Goal: Information Seeking & Learning: Learn about a topic

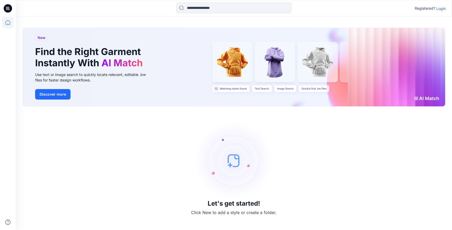
click at [437, 8] on p "Login" at bounding box center [441, 9] width 9 height 6
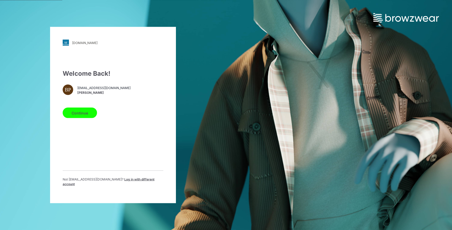
click at [78, 130] on div "Welcome Back! BP [EMAIL_ADDRESS][DOMAIN_NAME] [PERSON_NAME] Continue Not [EMAIL…" at bounding box center [113, 130] width 101 height 122
click at [78, 118] on button "Continue" at bounding box center [80, 113] width 34 height 10
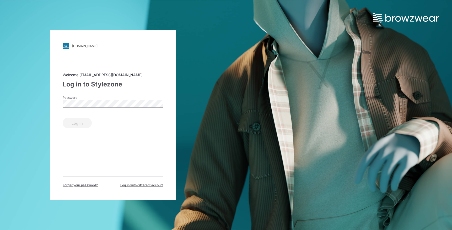
click at [78, 111] on div "Password" at bounding box center [113, 104] width 101 height 16
click at [80, 123] on button "Log in" at bounding box center [77, 123] width 29 height 10
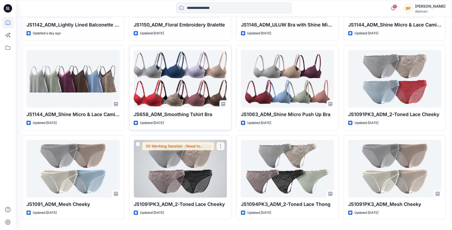
scroll to position [210, 0]
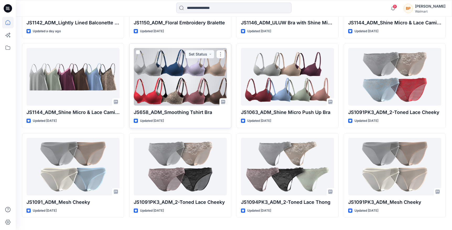
click at [190, 75] on div at bounding box center [180, 77] width 93 height 58
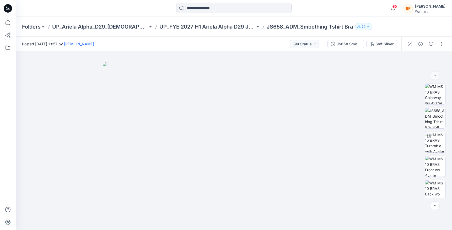
click at [390, 39] on div "JS658 Smoothing Tshirt Bra Second Colorway Soft Silver" at bounding box center [362, 44] width 78 height 15
click at [389, 40] on button "Soft Silver" at bounding box center [382, 44] width 31 height 8
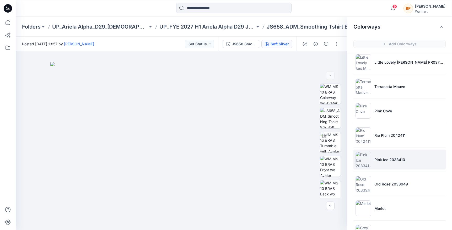
scroll to position [173, 0]
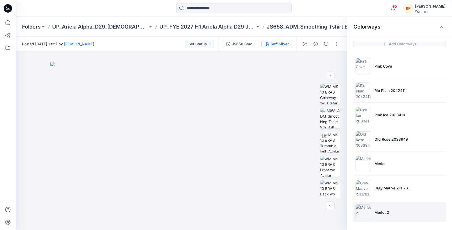
click at [370, 206] on img at bounding box center [364, 213] width 16 height 16
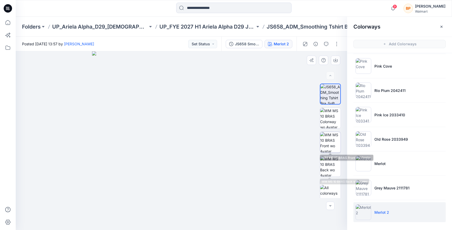
click at [329, 147] on img at bounding box center [330, 142] width 20 height 20
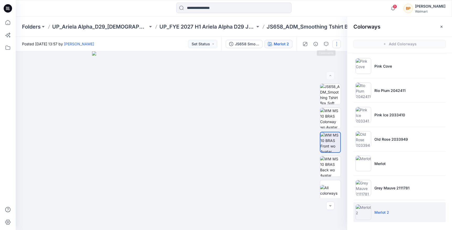
click at [336, 44] on button "button" at bounding box center [337, 44] width 8 height 8
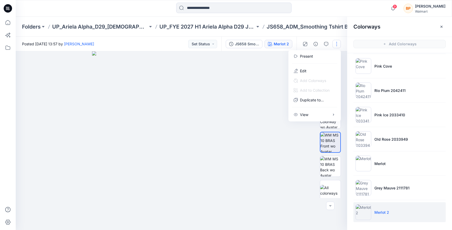
click at [318, 33] on div "Folders UP_Ariela Alpha_D29_[DEMOGRAPHIC_DATA] Intimates - Joyspun UP_FYE 2027 …" at bounding box center [234, 27] width 437 height 20
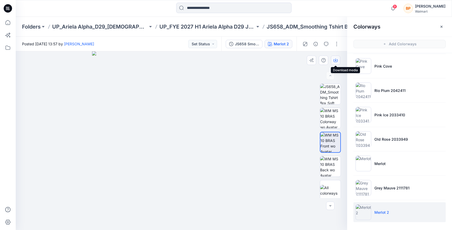
click at [336, 62] on icon "button" at bounding box center [336, 60] width 4 height 4
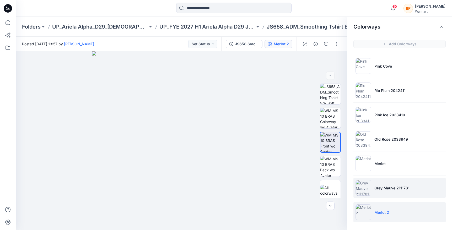
scroll to position [2, 0]
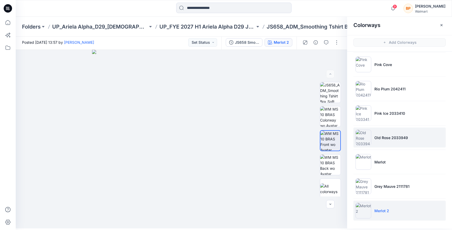
click at [375, 139] on p "Old Rose 2033949" at bounding box center [392, 138] width 34 height 6
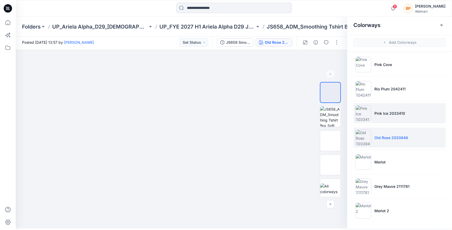
click at [375, 109] on li "Pink Ice 2033410" at bounding box center [400, 113] width 92 height 20
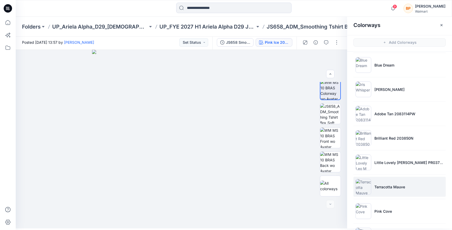
scroll to position [173, 0]
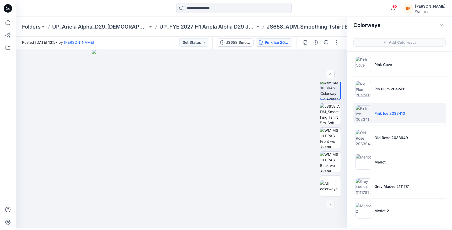
click at [393, 120] on li "Pink Ice 2033410" at bounding box center [400, 113] width 92 height 20
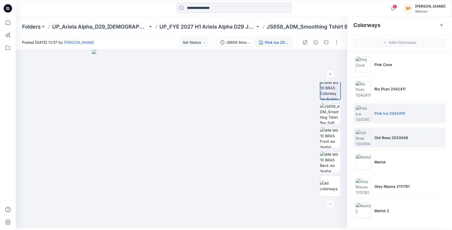
click at [393, 134] on li "Old Rose 2033949" at bounding box center [400, 138] width 92 height 20
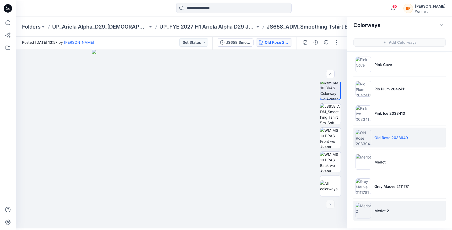
click at [375, 207] on li "Merlot 2" at bounding box center [400, 211] width 92 height 20
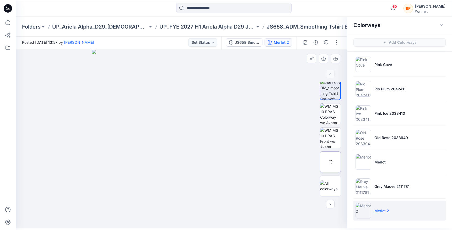
scroll to position [0, 0]
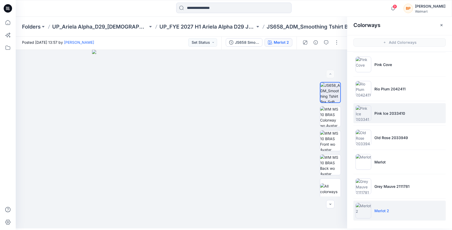
click at [384, 103] on ul "Soft Silver Blue Dream Iris Whisper Adobe Tan 2083114PW Brilliant Red 203850N L…" at bounding box center [399, 53] width 105 height 348
click at [373, 107] on li "Pink Ice 2033410" at bounding box center [400, 113] width 92 height 20
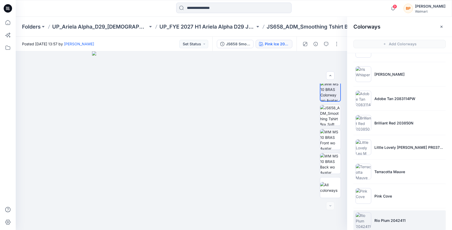
scroll to position [47, 0]
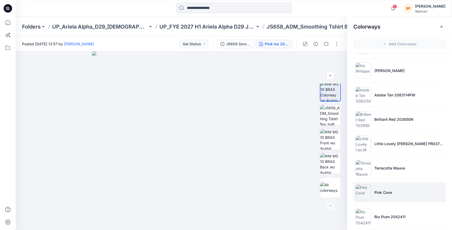
click at [372, 185] on li "Pink Cove" at bounding box center [400, 193] width 92 height 20
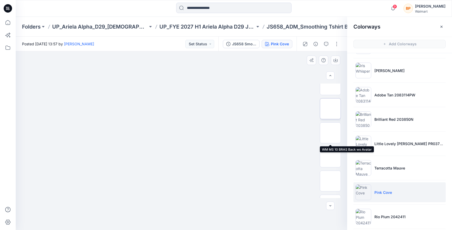
scroll to position [75, 0]
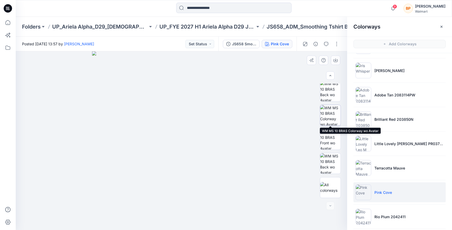
click at [333, 113] on img at bounding box center [330, 115] width 20 height 20
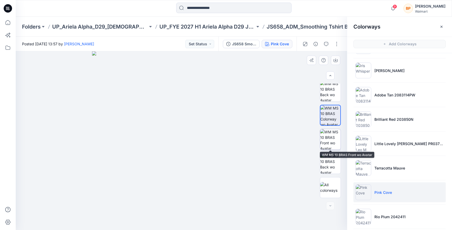
click at [331, 136] on img at bounding box center [330, 139] width 20 height 20
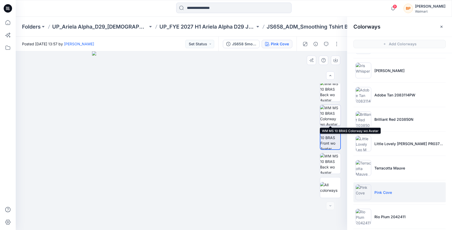
click at [330, 123] on img at bounding box center [330, 115] width 20 height 20
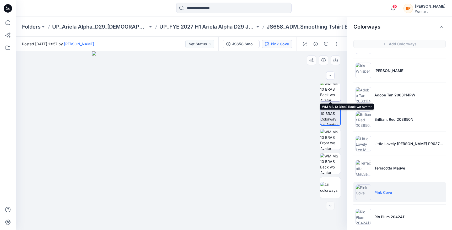
click at [336, 94] on img at bounding box center [330, 91] width 20 height 20
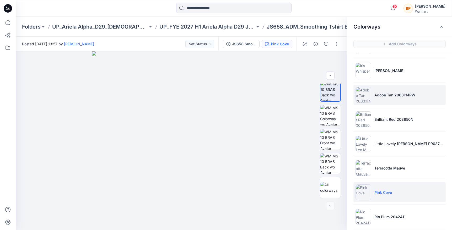
click at [376, 97] on p "Adobe Tan 2083114PW" at bounding box center [395, 95] width 41 height 6
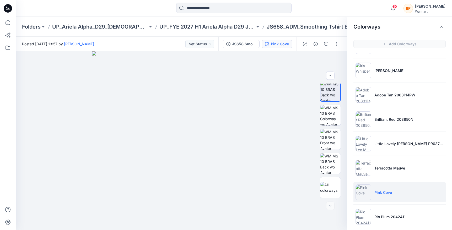
scroll to position [3, 0]
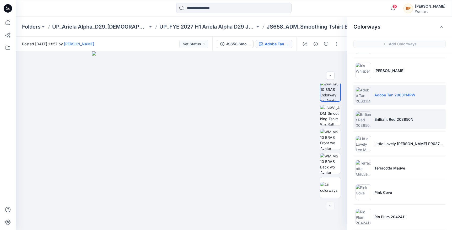
click at [373, 128] on li "Brilliant Red 203850N" at bounding box center [400, 119] width 92 height 20
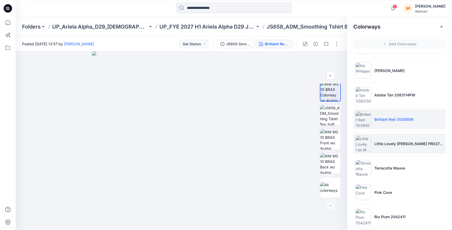
click at [383, 141] on li "Little Lovely [PERSON_NAME] PR037358-V01" at bounding box center [400, 144] width 92 height 20
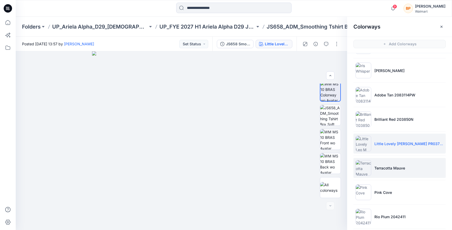
click at [370, 166] on img at bounding box center [364, 168] width 16 height 16
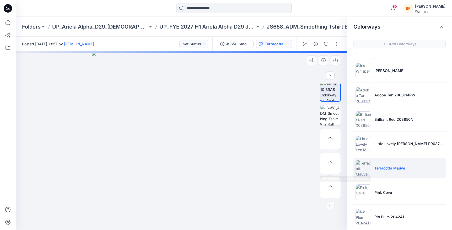
scroll to position [75, 0]
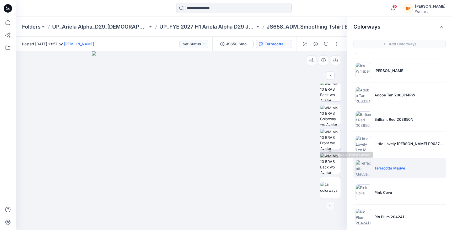
click at [328, 130] on img at bounding box center [330, 139] width 20 height 20
click at [328, 119] on img at bounding box center [330, 115] width 20 height 20
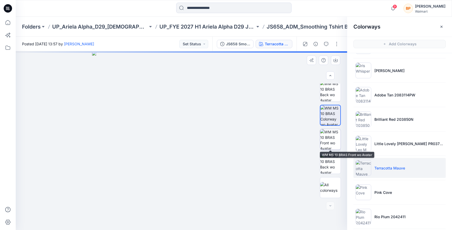
click at [328, 134] on img at bounding box center [330, 139] width 20 height 20
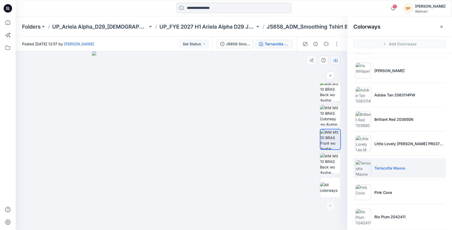
click at [338, 65] on div at bounding box center [182, 140] width 332 height 179
click at [338, 62] on button "button" at bounding box center [335, 60] width 9 height 9
click at [374, 174] on li "Terracotta Mauve" at bounding box center [400, 168] width 92 height 20
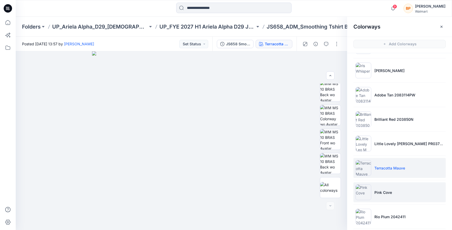
click at [366, 192] on img at bounding box center [364, 193] width 16 height 16
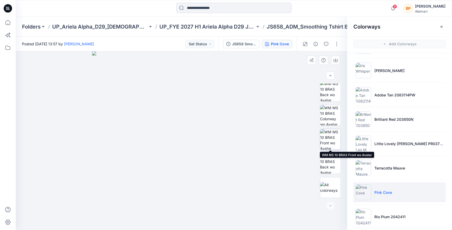
click at [330, 140] on img at bounding box center [330, 139] width 20 height 20
click at [337, 65] on button "button" at bounding box center [335, 60] width 9 height 9
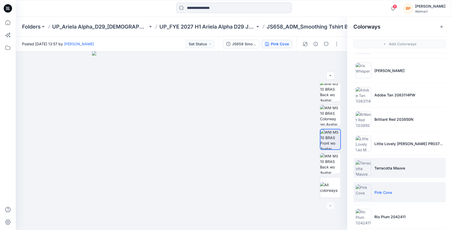
click at [382, 167] on p "Terracotta Mauve" at bounding box center [390, 169] width 31 height 6
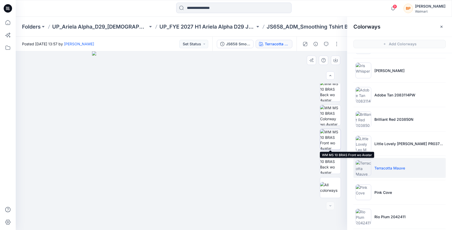
click at [335, 137] on img at bounding box center [330, 139] width 20 height 20
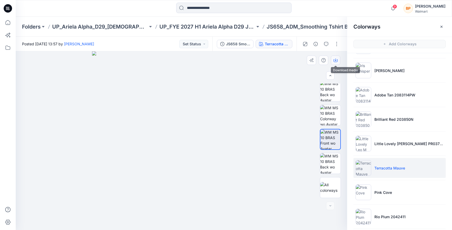
click at [333, 60] on button "button" at bounding box center [335, 60] width 9 height 9
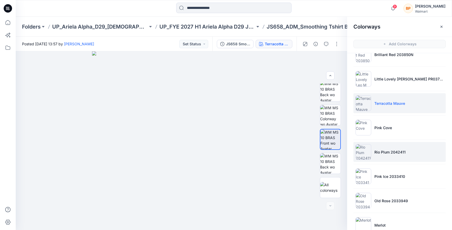
scroll to position [138, 0]
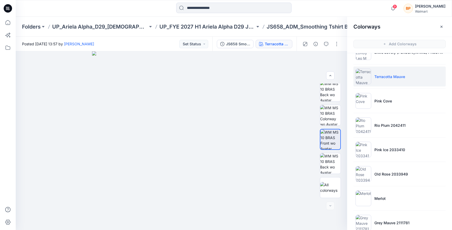
click at [385, 114] on ul "Soft Silver Blue Dream Iris Whisper Adobe Tan 2083114PW Brilliant Red 203850N L…" at bounding box center [399, 89] width 105 height 348
click at [385, 130] on li "Rio Plum 2042411" at bounding box center [400, 125] width 92 height 20
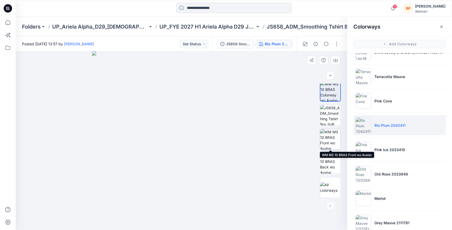
click at [335, 136] on img at bounding box center [330, 139] width 20 height 20
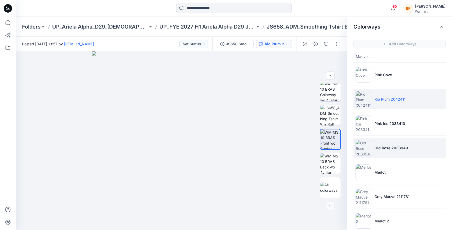
scroll to position [173, 0]
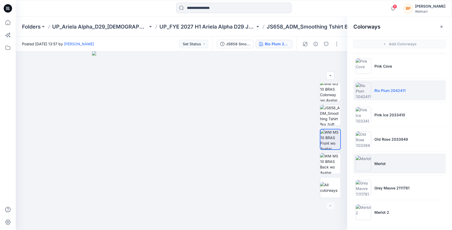
click at [372, 154] on li "Merlot" at bounding box center [400, 164] width 92 height 20
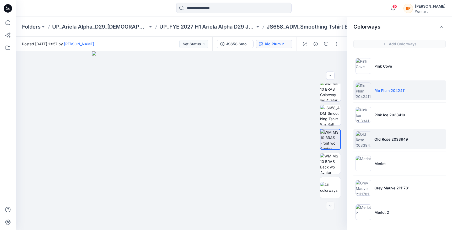
click at [372, 140] on li "Old Rose 2033949" at bounding box center [400, 139] width 92 height 20
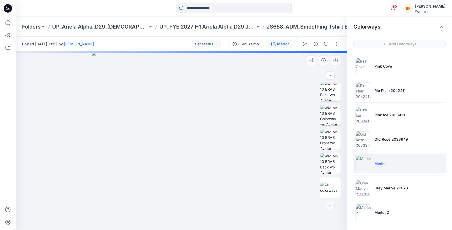
scroll to position [3, 0]
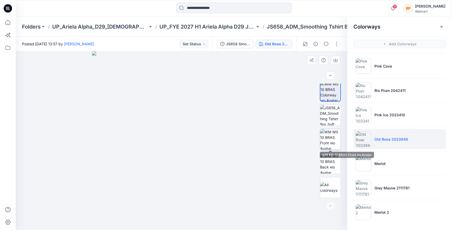
click at [332, 140] on img at bounding box center [330, 139] width 20 height 20
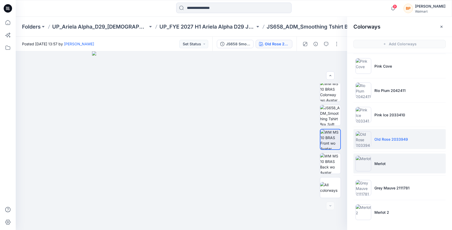
click at [375, 157] on li "Merlot" at bounding box center [400, 164] width 92 height 20
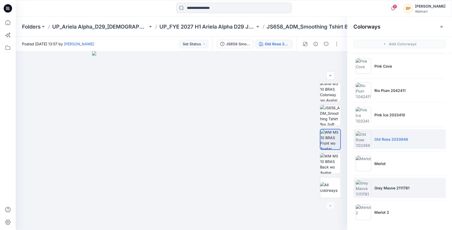
click at [371, 195] on li "Grey Mauve 2111781" at bounding box center [400, 188] width 92 height 20
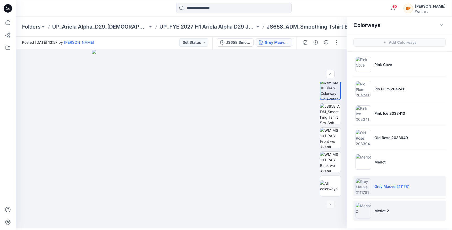
click at [369, 205] on img at bounding box center [364, 211] width 16 height 16
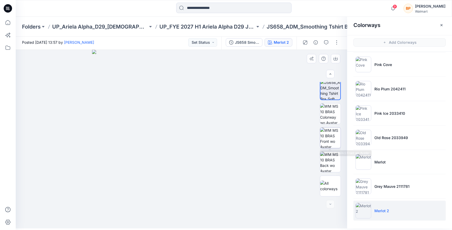
click at [335, 136] on img at bounding box center [330, 138] width 20 height 20
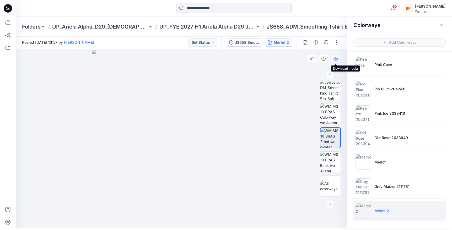
click at [335, 56] on button "button" at bounding box center [335, 58] width 9 height 9
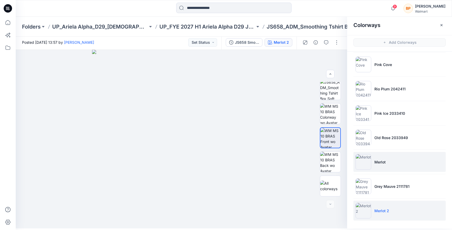
click at [364, 167] on img at bounding box center [364, 162] width 16 height 16
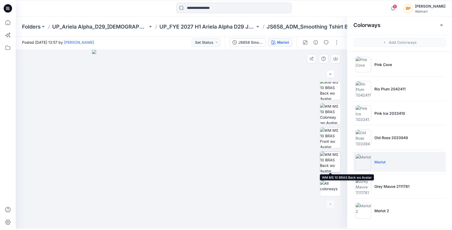
scroll to position [0, 0]
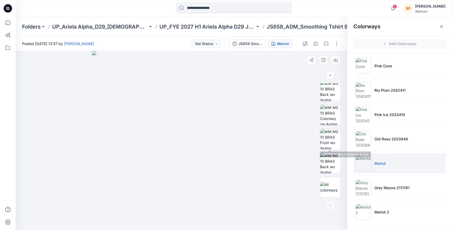
click at [331, 127] on div at bounding box center [330, 140] width 21 height 115
click at [331, 137] on img at bounding box center [330, 139] width 20 height 20
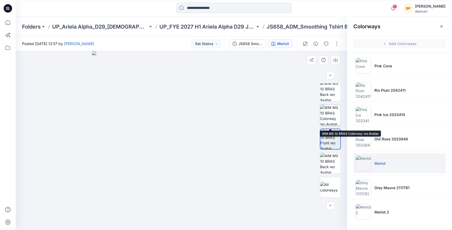
scroll to position [0, 0]
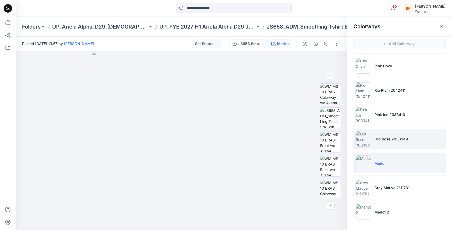
click at [375, 143] on li "Old Rose 2033949" at bounding box center [400, 139] width 92 height 20
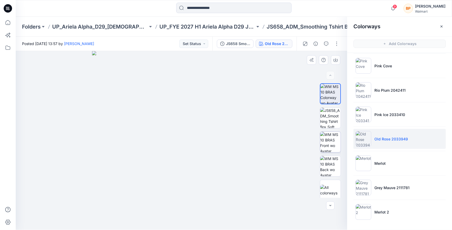
click at [334, 139] on img at bounding box center [330, 142] width 20 height 20
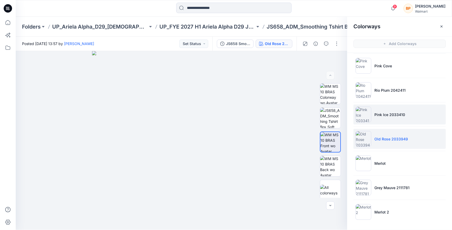
click at [371, 105] on li "Pink Ice 2033410" at bounding box center [400, 115] width 92 height 20
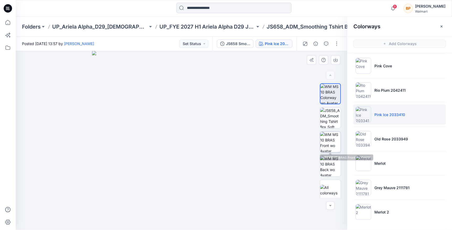
click at [331, 137] on img at bounding box center [330, 142] width 20 height 20
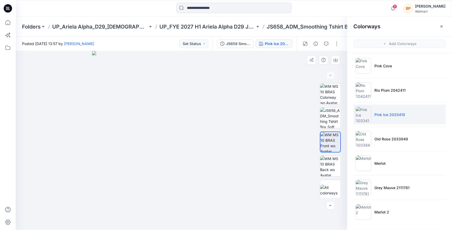
scroll to position [3, 0]
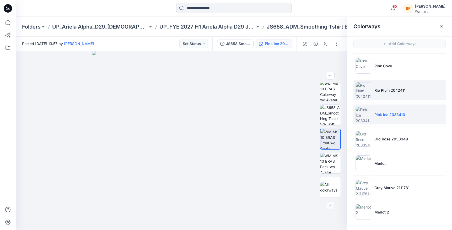
click at [375, 93] on li "Rio Plum 2042411" at bounding box center [400, 90] width 92 height 20
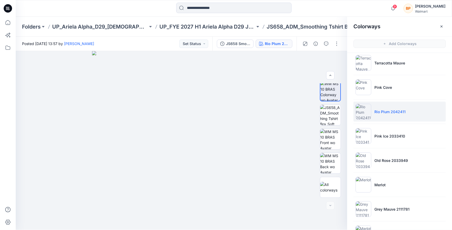
scroll to position [147, 0]
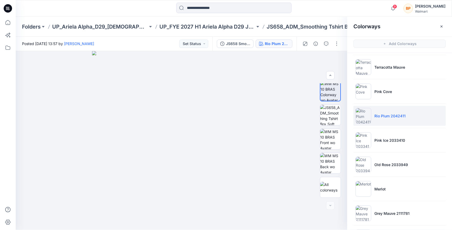
click at [374, 95] on li "Pink Cove" at bounding box center [400, 92] width 92 height 20
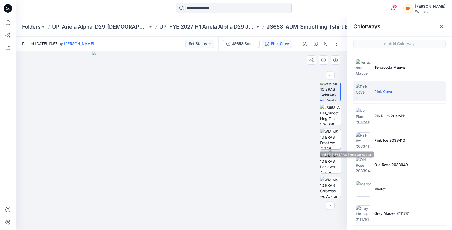
click at [336, 141] on img at bounding box center [330, 139] width 20 height 20
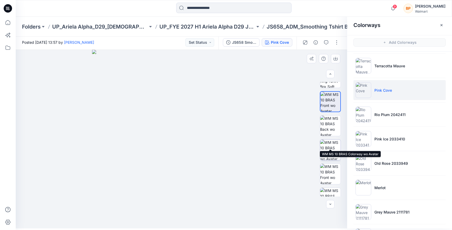
scroll to position [75, 0]
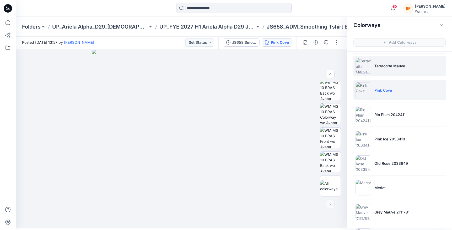
click at [373, 73] on li "Terracotta Mauve" at bounding box center [400, 66] width 92 height 20
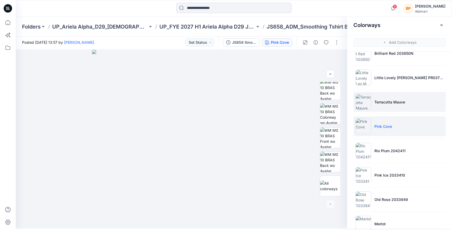
scroll to position [110, 0]
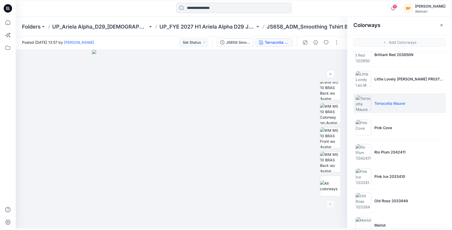
click at [371, 104] on img at bounding box center [364, 104] width 16 height 16
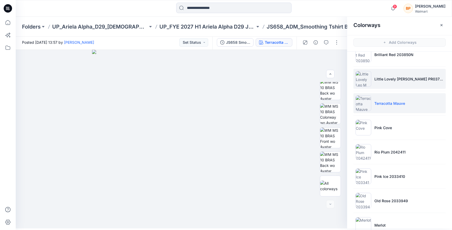
click at [372, 82] on li "Little Lovely [PERSON_NAME] PR037358-V01" at bounding box center [400, 79] width 92 height 20
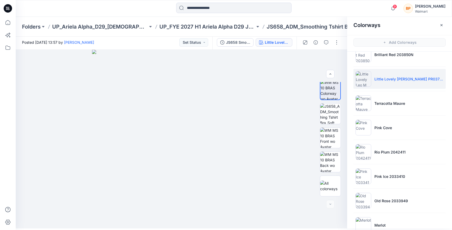
scroll to position [70, 0]
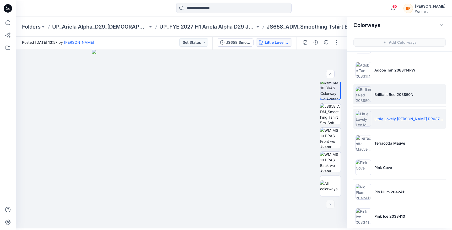
click at [378, 95] on p "Brilliant Red 203850N" at bounding box center [394, 95] width 39 height 6
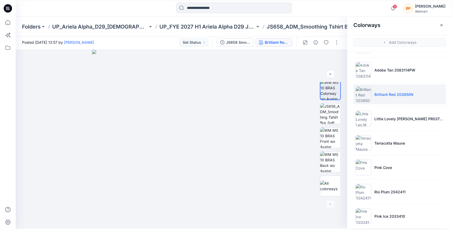
click at [422, 178] on ul "Soft Silver Blue Dream Iris Whisper Adobe Tan 2083114PW Brilliant Red 203850N L…" at bounding box center [399, 156] width 105 height 348
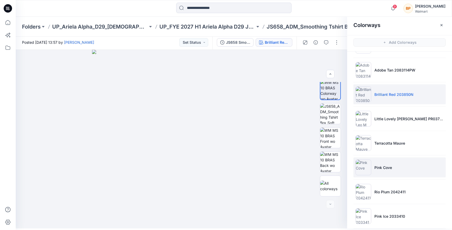
click at [416, 171] on li "Pink Cove" at bounding box center [400, 168] width 92 height 20
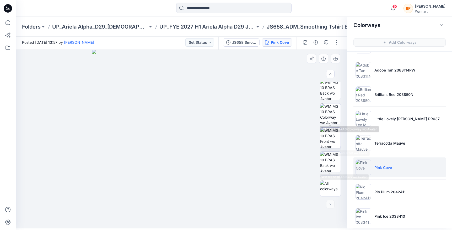
click at [335, 137] on img at bounding box center [330, 138] width 20 height 20
click at [334, 57] on icon "button" at bounding box center [336, 59] width 4 height 4
click at [142, 141] on img at bounding box center [181, 139] width 179 height 179
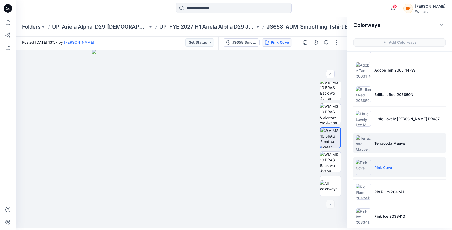
scroll to position [173, 0]
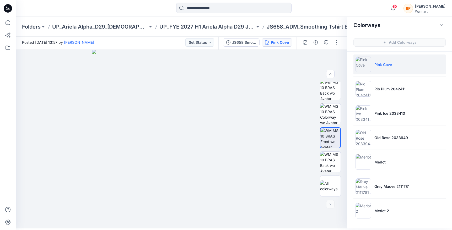
click at [404, 199] on ul "Soft Silver Blue Dream Iris Whisper Adobe Tan 2083114PW Brilliant Red 203850N L…" at bounding box center [399, 53] width 105 height 348
click at [407, 124] on ul "Soft Silver Blue Dream Iris Whisper Adobe Tan 2083114PW Brilliant Red 203850N L…" at bounding box center [399, 53] width 105 height 348
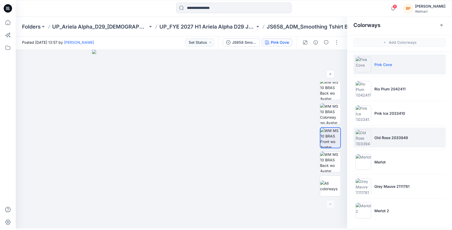
click at [406, 134] on li "Old Rose 2033949" at bounding box center [400, 138] width 92 height 20
click at [363, 132] on img at bounding box center [364, 138] width 16 height 16
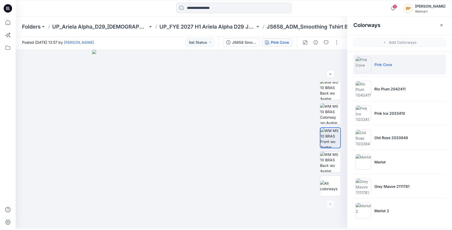
click at [370, 150] on hr at bounding box center [400, 150] width 92 height 0
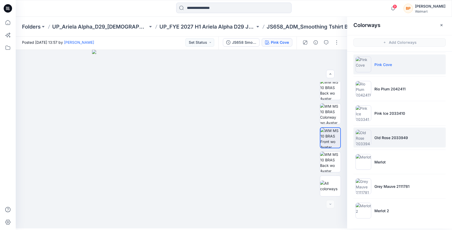
click at [372, 139] on li "Old Rose 2033949" at bounding box center [400, 138] width 92 height 20
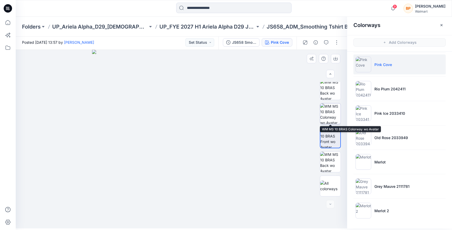
click at [336, 110] on img at bounding box center [330, 114] width 20 height 20
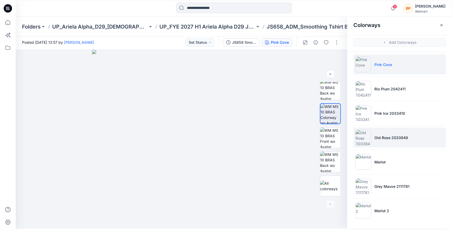
click at [369, 140] on img at bounding box center [364, 138] width 16 height 16
click at [384, 133] on li "Old Rose 2033949" at bounding box center [400, 138] width 92 height 20
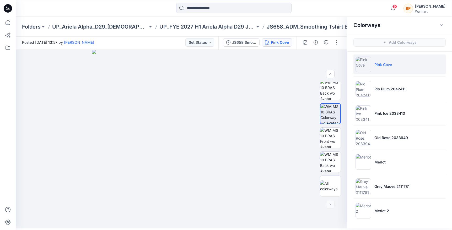
click at [382, 103] on ul "Soft Silver Blue Dream Iris Whisper Adobe Tan 2083114PW Brilliant Red 203850N L…" at bounding box center [399, 53] width 105 height 348
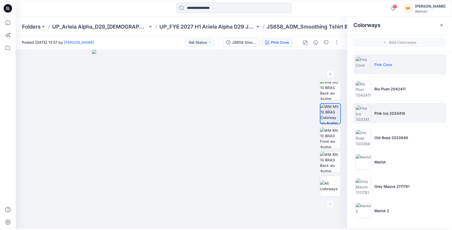
click at [382, 114] on p "Pink Ice 2033410" at bounding box center [390, 114] width 31 height 6
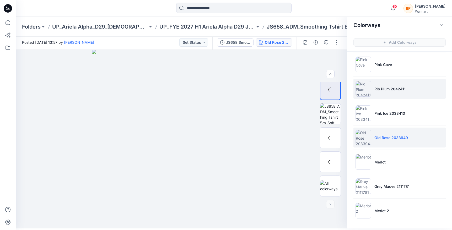
scroll to position [3, 0]
click at [376, 91] on p "Rio Plum 2042411" at bounding box center [390, 89] width 31 height 6
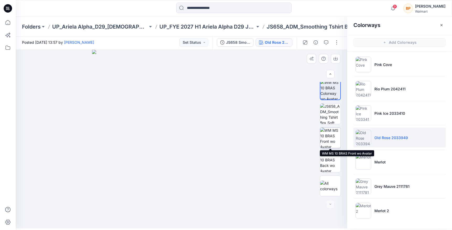
click at [320, 134] on img at bounding box center [330, 138] width 20 height 20
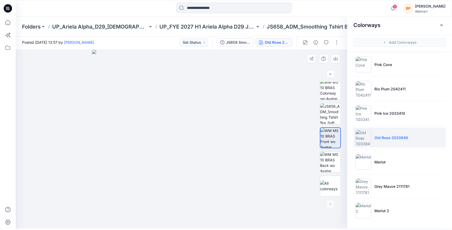
click at [323, 133] on img at bounding box center [331, 138] width 20 height 20
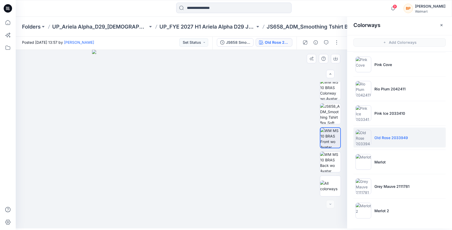
click at [323, 133] on img at bounding box center [331, 138] width 20 height 20
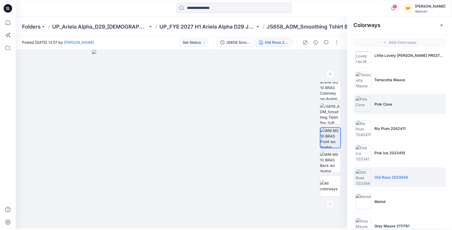
scroll to position [94, 0]
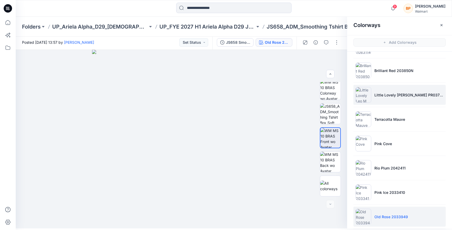
click at [402, 90] on li "Little Lovely [PERSON_NAME] PR037358-V01" at bounding box center [400, 95] width 92 height 20
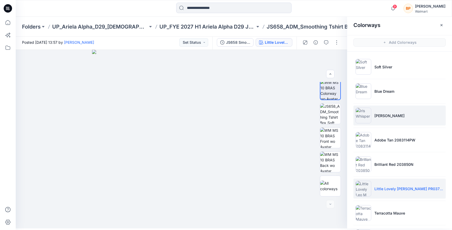
click at [394, 121] on li "[PERSON_NAME]" at bounding box center [400, 116] width 92 height 20
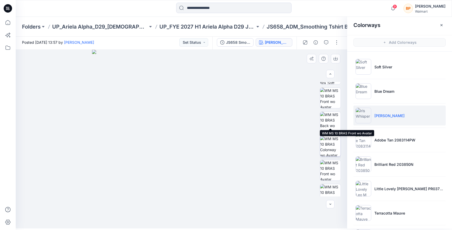
scroll to position [46, 0]
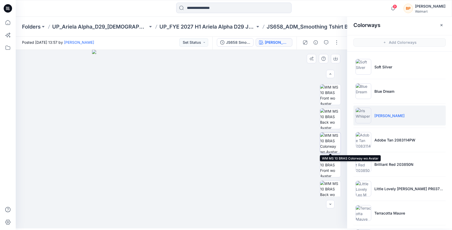
click at [327, 136] on img at bounding box center [330, 143] width 20 height 20
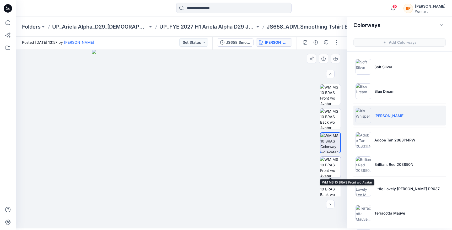
click at [328, 160] on img at bounding box center [330, 167] width 20 height 20
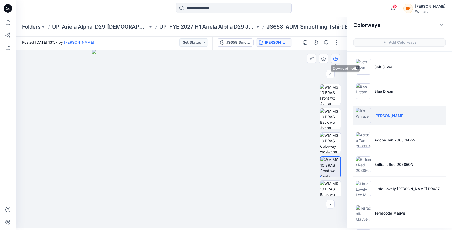
click at [335, 58] on icon "button" at bounding box center [336, 59] width 4 height 4
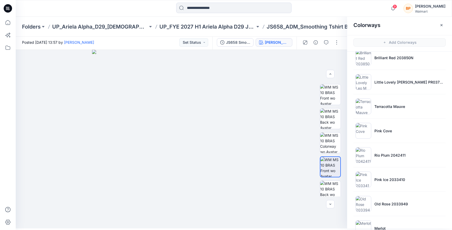
scroll to position [173, 0]
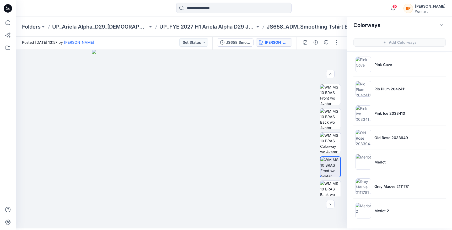
click at [387, 198] on ul "Soft Silver Blue Dream Iris Whisper Adobe Tan 2083114PW Brilliant Red 203850N L…" at bounding box center [399, 53] width 105 height 348
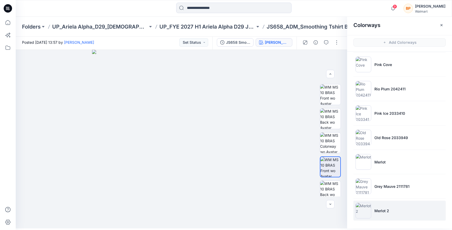
click at [386, 202] on li "Merlot 2" at bounding box center [400, 211] width 92 height 20
click at [384, 203] on li "Merlot 2" at bounding box center [400, 211] width 92 height 20
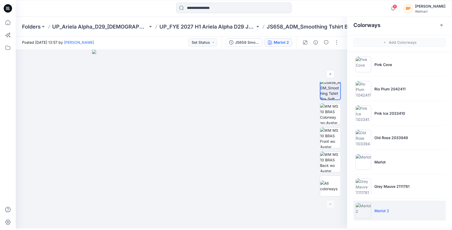
scroll to position [3, 0]
click at [376, 181] on li "Grey Mauve 2111781" at bounding box center [400, 187] width 92 height 20
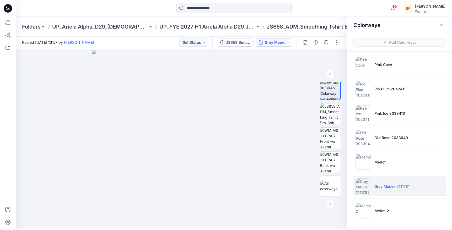
click at [381, 173] on ul "Soft Silver Blue Dream Iris Whisper Adobe Tan 2083114PW Brilliant Red 203850N L…" at bounding box center [399, 53] width 105 height 348
click at [381, 168] on li "Merlot" at bounding box center [400, 162] width 92 height 20
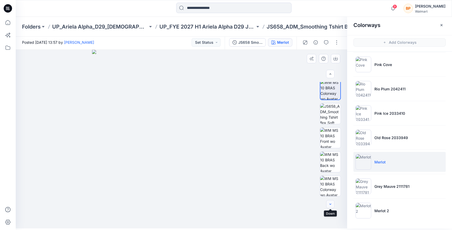
click at [329, 201] on button "button" at bounding box center [330, 204] width 8 height 8
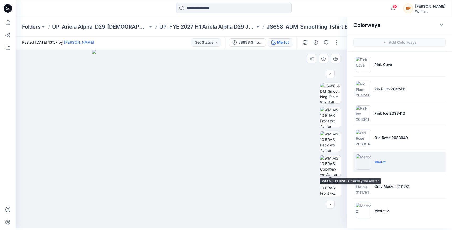
click at [330, 172] on img at bounding box center [330, 166] width 20 height 20
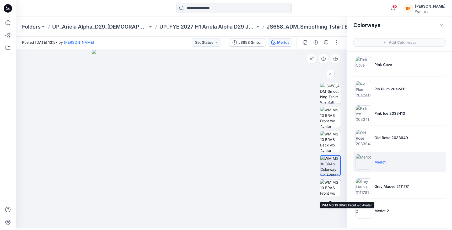
click at [330, 182] on img at bounding box center [330, 190] width 20 height 20
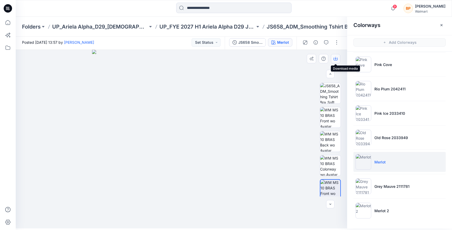
click at [334, 58] on icon "button" at bounding box center [336, 59] width 4 height 4
click at [400, 161] on li "Merlot" at bounding box center [400, 162] width 92 height 20
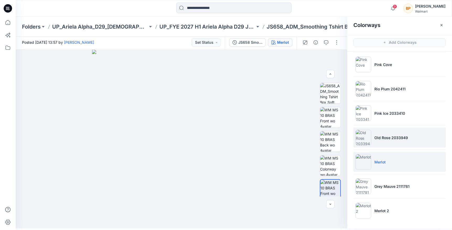
click at [400, 138] on p "Old Rose 2033949" at bounding box center [392, 138] width 34 height 6
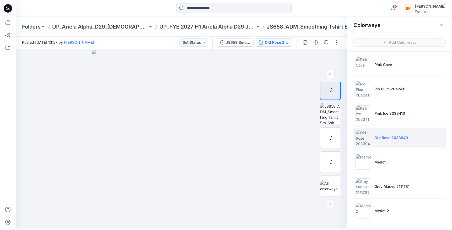
scroll to position [3, 0]
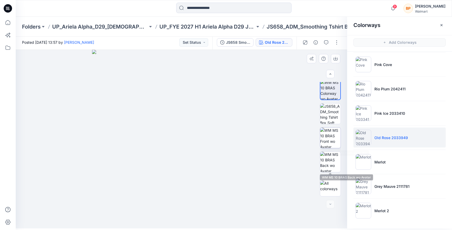
click at [334, 142] on img at bounding box center [330, 138] width 20 height 20
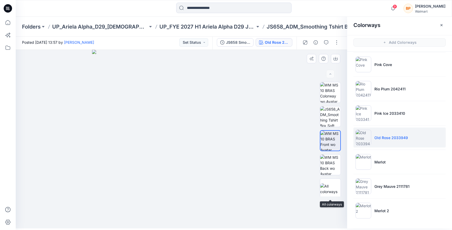
scroll to position [0, 0]
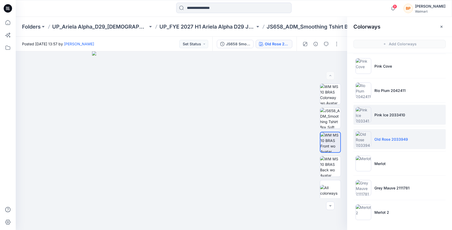
click at [388, 108] on li "Pink Ice 2033410" at bounding box center [400, 115] width 92 height 20
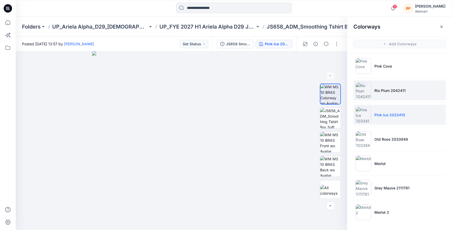
click at [385, 97] on li "Rio Plum 2042411" at bounding box center [400, 91] width 92 height 20
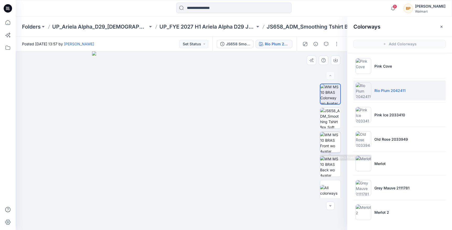
click at [332, 147] on img at bounding box center [330, 142] width 20 height 20
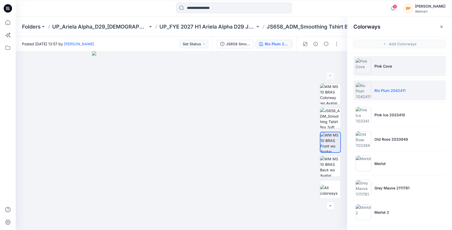
click at [389, 72] on li "Pink Cove" at bounding box center [400, 66] width 92 height 20
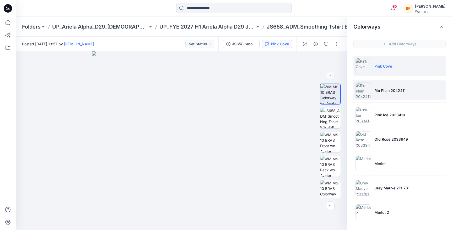
scroll to position [151, 0]
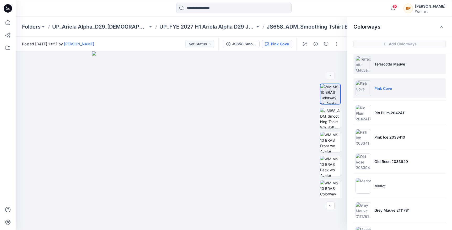
click at [386, 61] on li "Terracotta Mauve" at bounding box center [400, 64] width 92 height 20
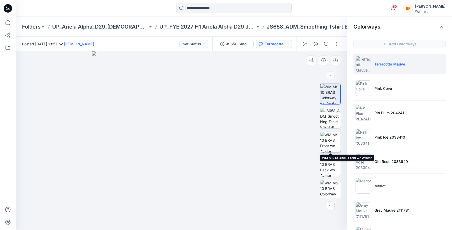
click at [338, 135] on img at bounding box center [330, 142] width 20 height 20
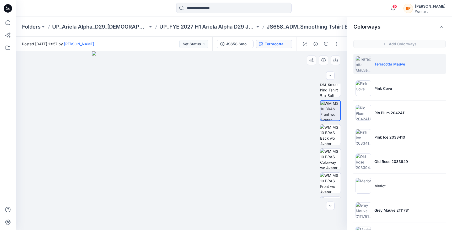
scroll to position [75, 0]
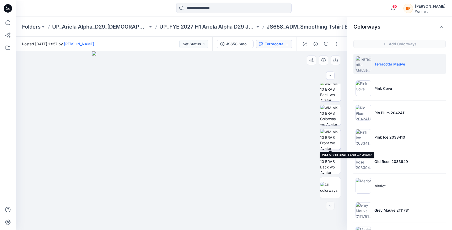
click at [331, 140] on img at bounding box center [330, 139] width 20 height 20
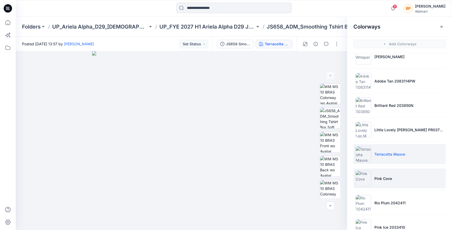
scroll to position [1, 0]
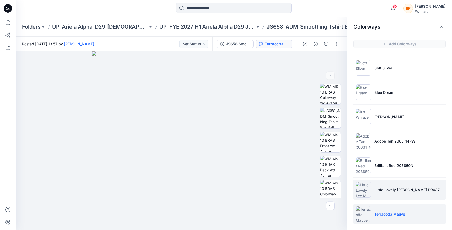
click at [385, 188] on p "Little Lovely [PERSON_NAME] PR037358-V01" at bounding box center [409, 190] width 69 height 6
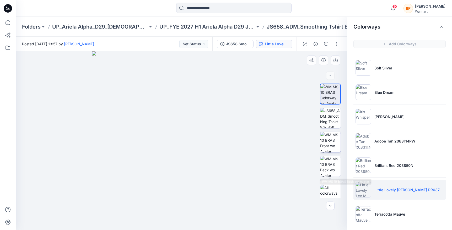
click at [330, 150] on img at bounding box center [330, 142] width 20 height 20
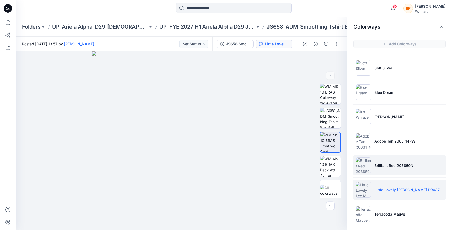
click at [381, 161] on li "Brilliant Red 203850N" at bounding box center [400, 166] width 92 height 20
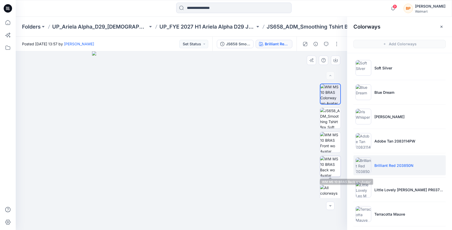
scroll to position [3, 0]
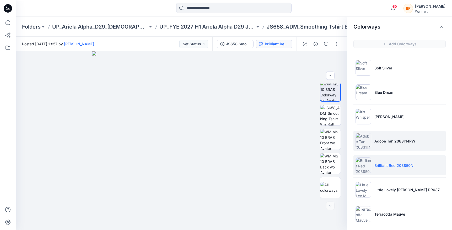
click at [384, 140] on p "Adobe Tan 2083114PW" at bounding box center [395, 142] width 41 height 6
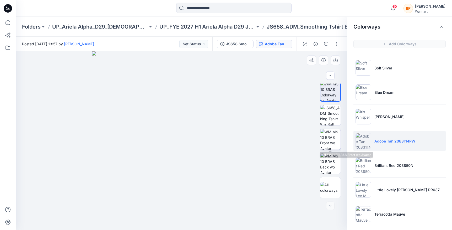
scroll to position [2, 0]
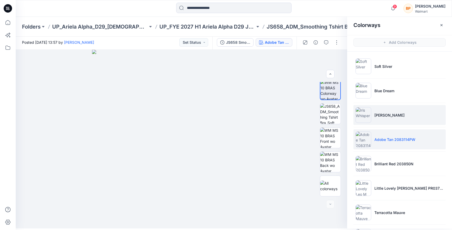
click at [376, 116] on p "[PERSON_NAME]" at bounding box center [390, 116] width 30 height 6
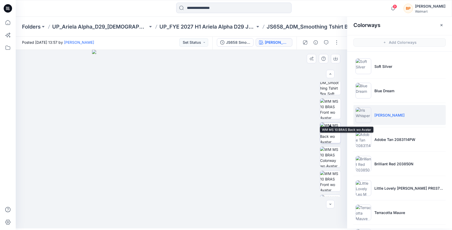
scroll to position [75, 0]
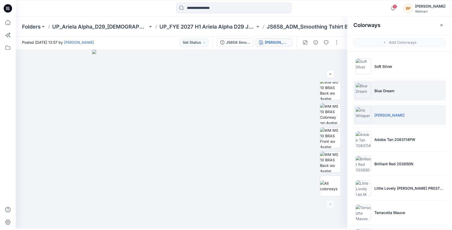
click at [385, 86] on li "Blue Dream" at bounding box center [400, 91] width 92 height 20
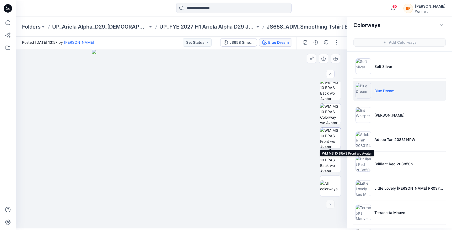
scroll to position [0, 0]
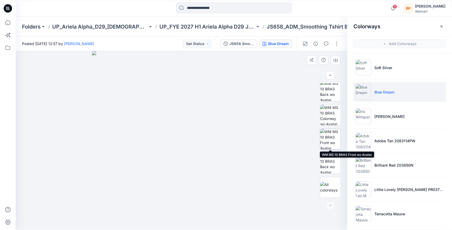
click at [334, 143] on img at bounding box center [330, 139] width 20 height 20
click at [337, 57] on button "button" at bounding box center [335, 59] width 9 height 9
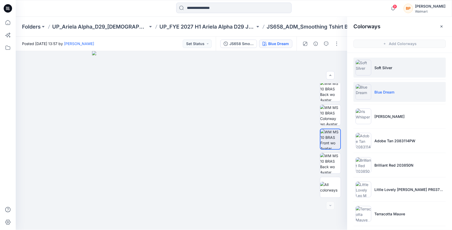
click at [377, 74] on li "Soft Silver" at bounding box center [400, 68] width 92 height 20
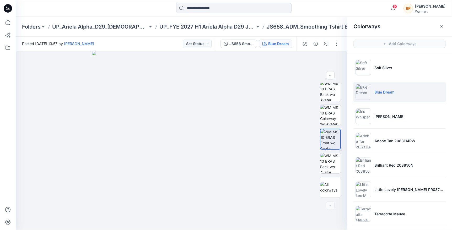
scroll to position [27, 0]
